Goal: Information Seeking & Learning: Learn about a topic

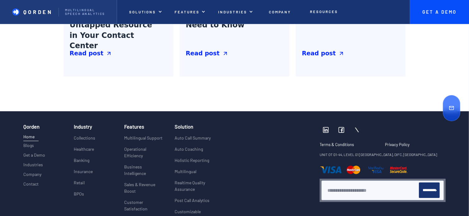
scroll to position [2378, 0]
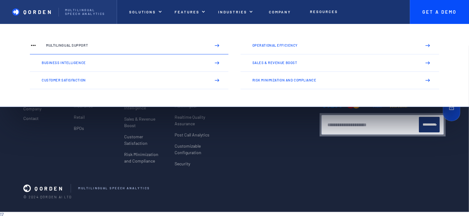
click at [75, 43] on link "Multilingual Support" at bounding box center [129, 45] width 199 height 17
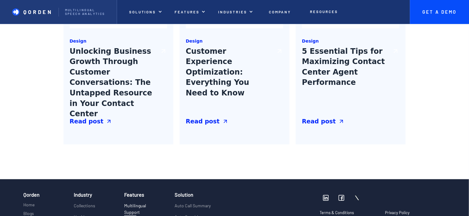
scroll to position [996, 0]
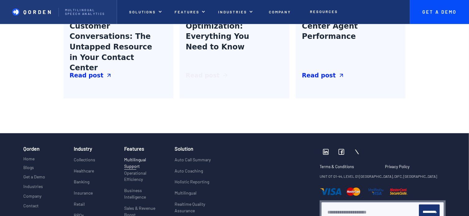
click at [212, 75] on div "Read post" at bounding box center [203, 75] width 34 height 9
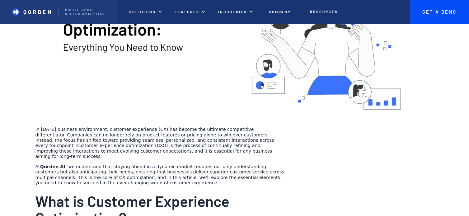
scroll to position [87, 0]
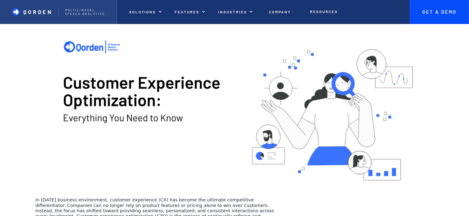
click at [30, 13] on p "QORDEN" at bounding box center [38, 12] width 30 height 6
